Goal: Navigation & Orientation: Find specific page/section

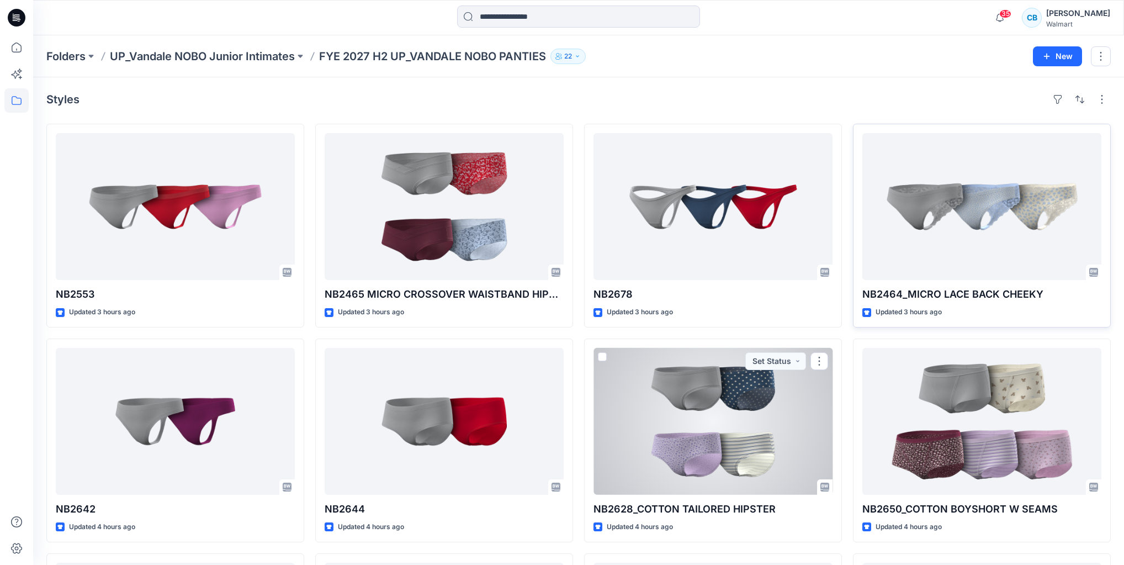
scroll to position [132, 0]
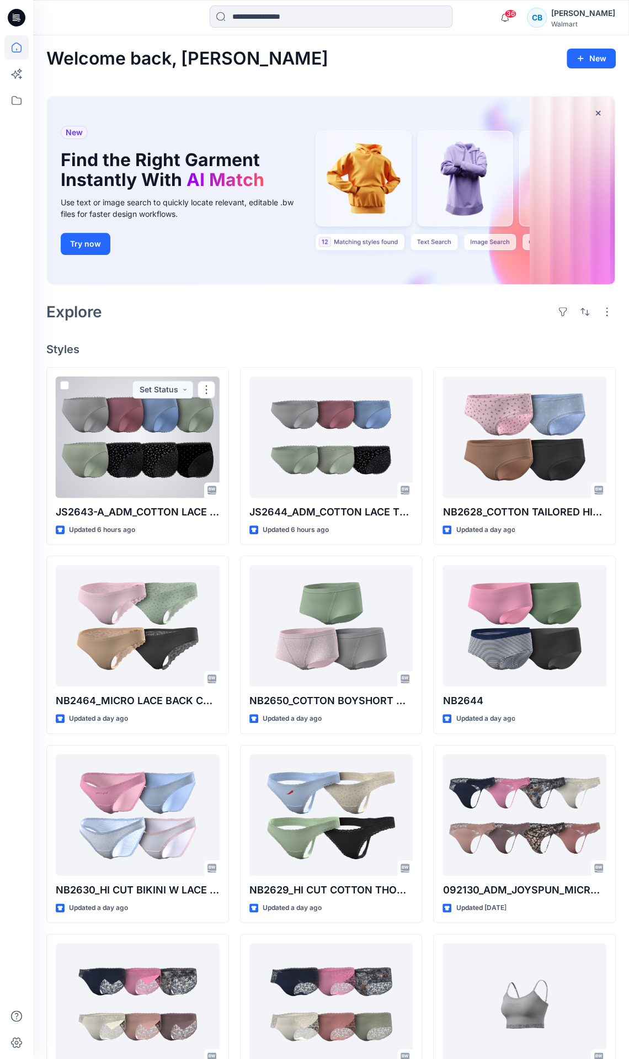
click at [151, 448] on div at bounding box center [138, 436] width 164 height 121
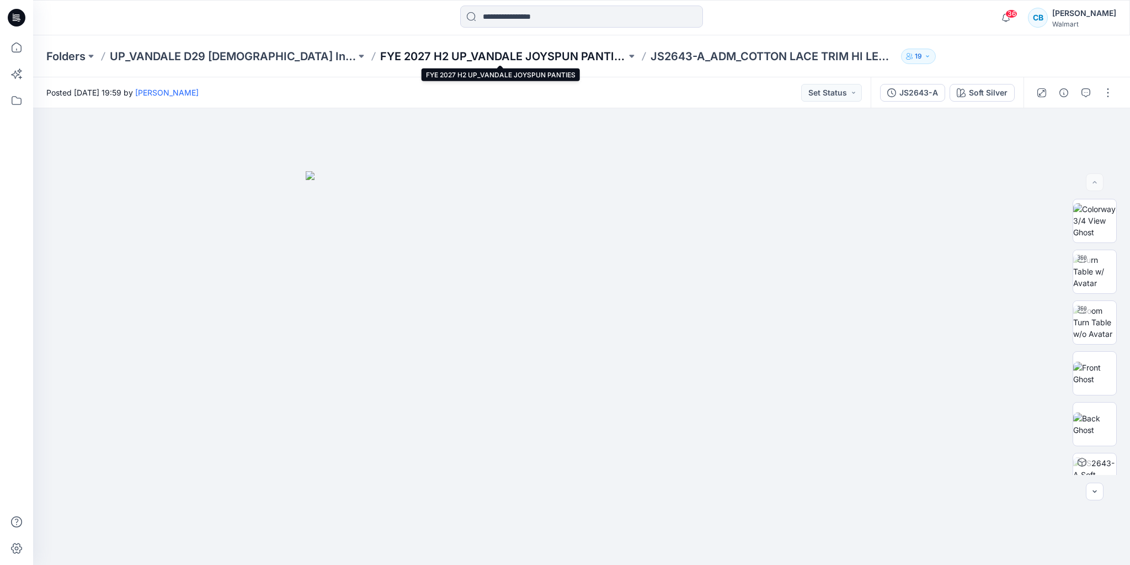
click at [517, 51] on p "FYE 2027 H2 UP_VANDALE JOYSPUN PANTIES" at bounding box center [503, 56] width 246 height 15
click at [448, 58] on p "FYE 2027 H2 UP_VANDALE JOYSPUN PANTIES" at bounding box center [503, 56] width 246 height 15
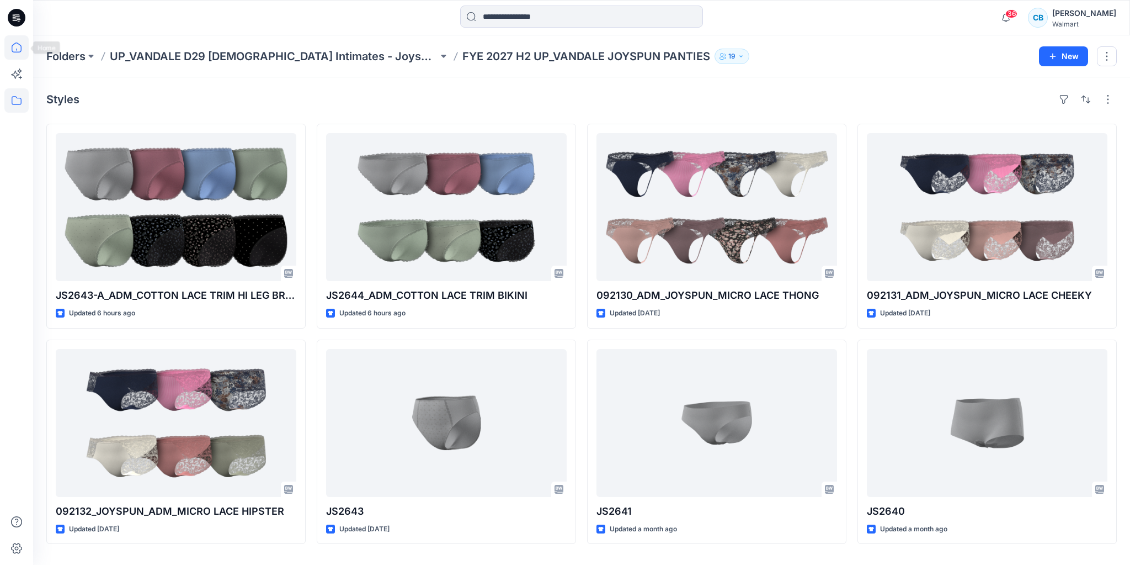
click at [16, 42] on icon at bounding box center [16, 47] width 24 height 24
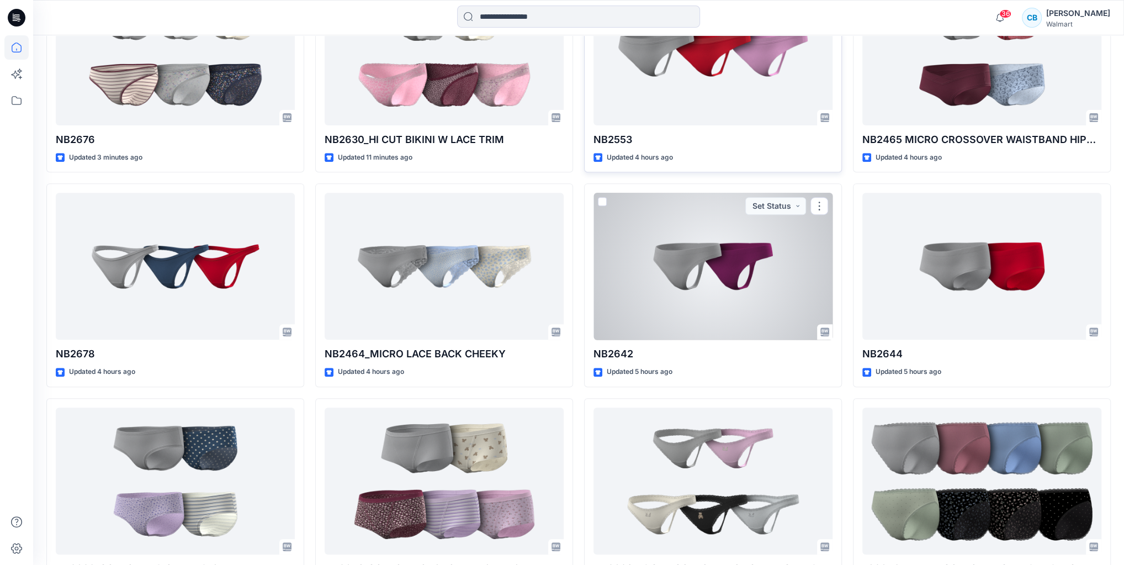
scroll to position [174, 0]
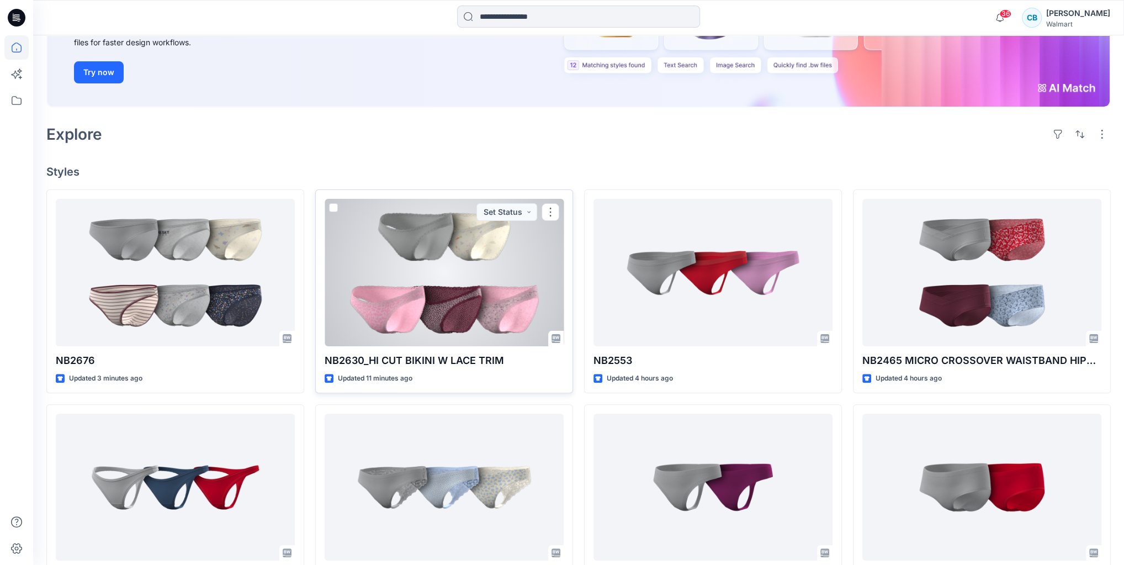
click at [503, 291] on div at bounding box center [444, 272] width 239 height 147
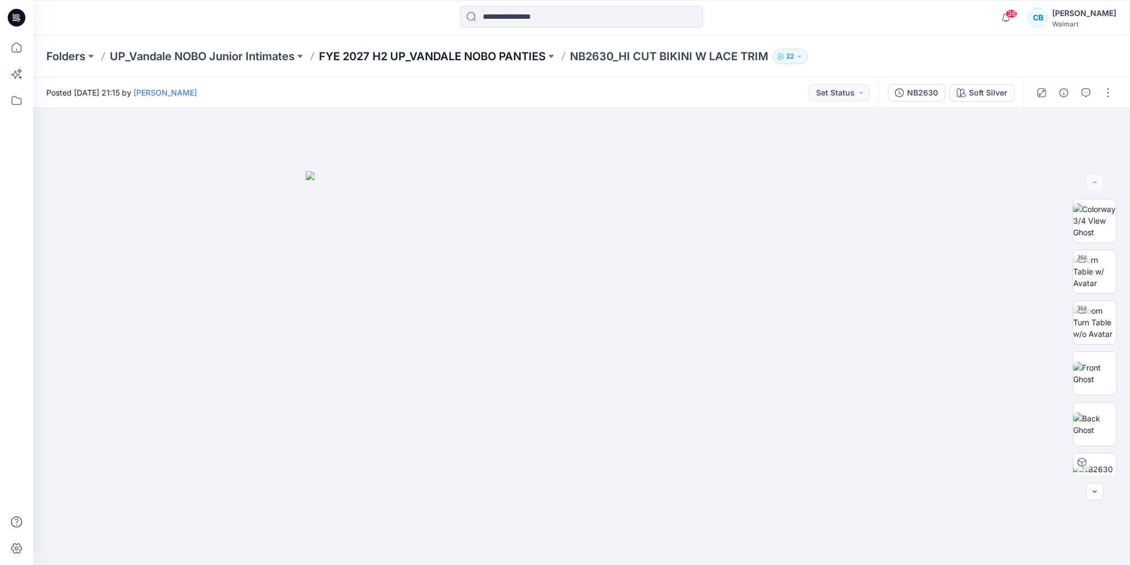
click at [469, 57] on p "FYE 2027 H2 UP_VANDALE NOBO PANTIES" at bounding box center [432, 56] width 227 height 15
click at [462, 56] on p "FYE 2027 H2 UP_VANDALE NOBO PANTIES" at bounding box center [432, 56] width 227 height 15
